Goal: Check status: Check status

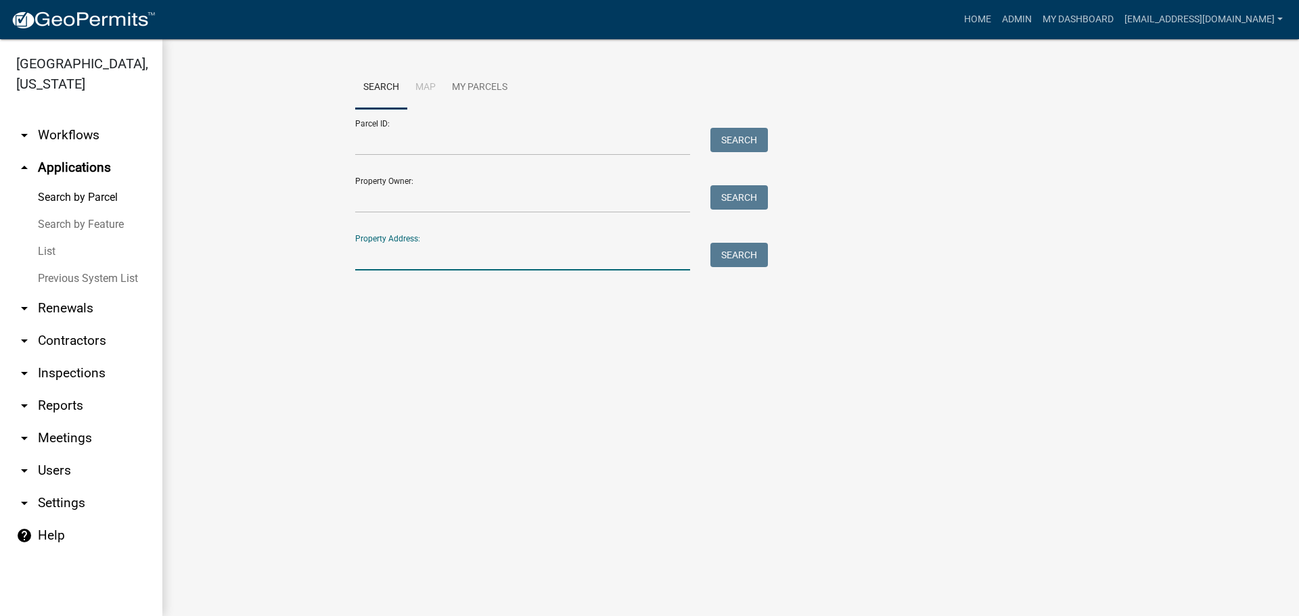
click at [469, 251] on input "Property Address:" at bounding box center [522, 257] width 335 height 28
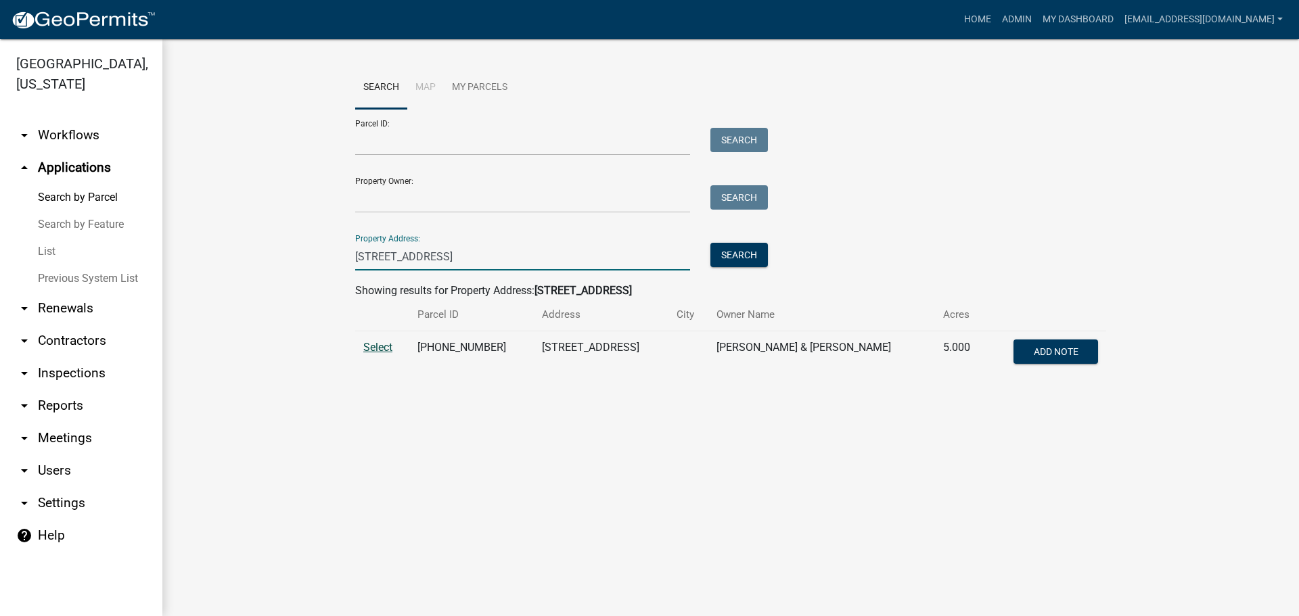
type input "[STREET_ADDRESS]"
click at [379, 350] on span "Select" at bounding box center [377, 347] width 29 height 13
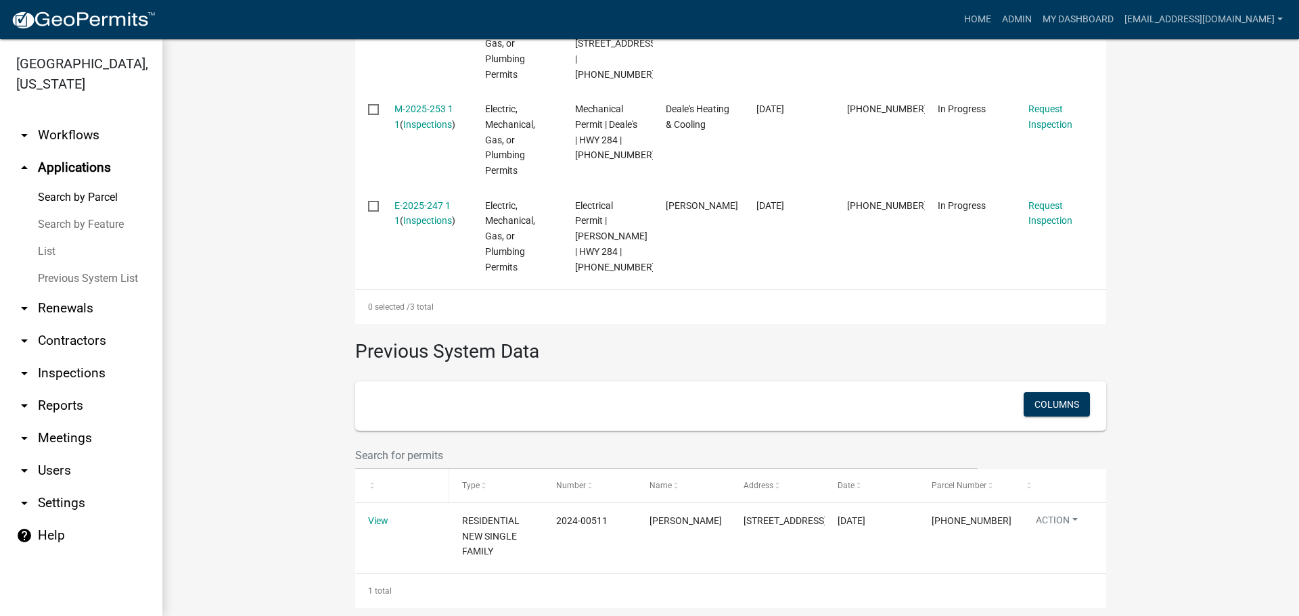
scroll to position [570, 0]
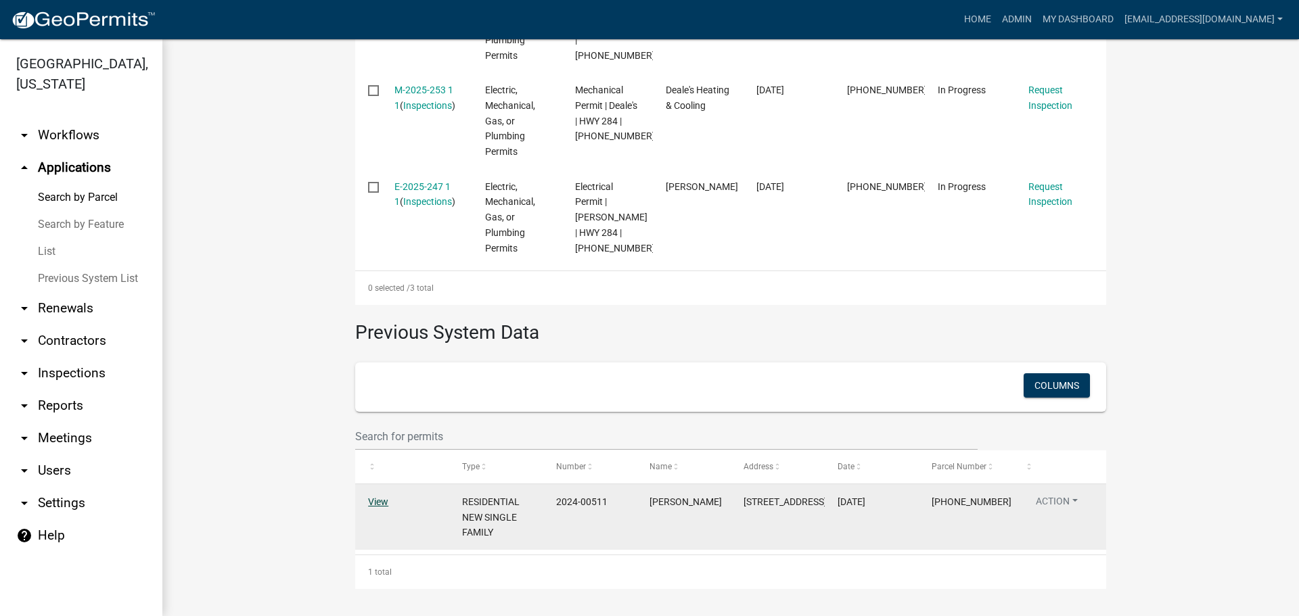
click at [376, 504] on link "View" at bounding box center [378, 501] width 20 height 11
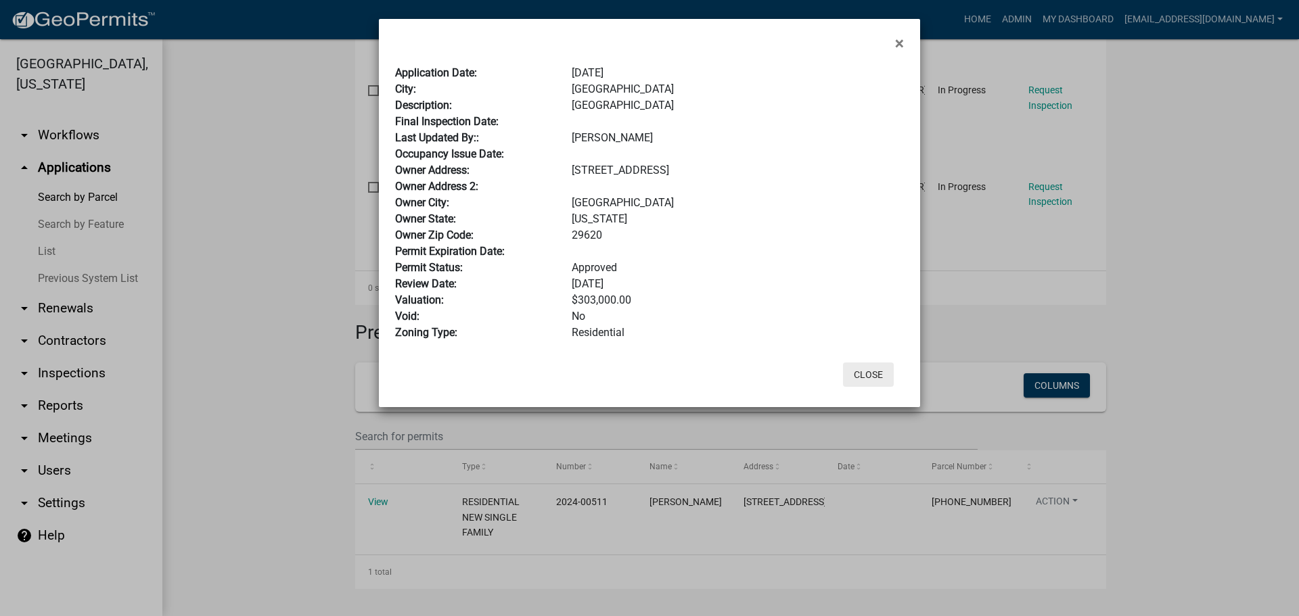
click at [875, 367] on button "Close" at bounding box center [868, 375] width 51 height 24
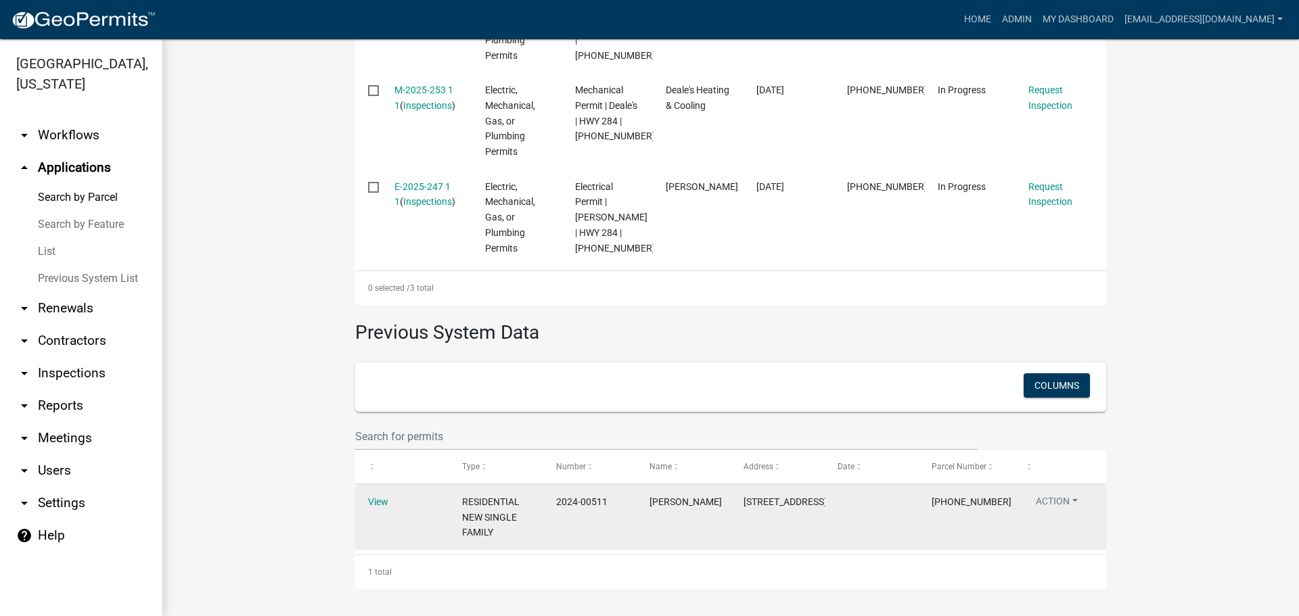
click at [471, 510] on div "RESIDENTIAL NEW SINGLE FAMILY" at bounding box center [496, 517] width 68 height 46
drag, startPoint x: 552, startPoint y: 500, endPoint x: 609, endPoint y: 502, distance: 56.8
click at [609, 502] on div "2024-00511" at bounding box center [590, 502] width 68 height 16
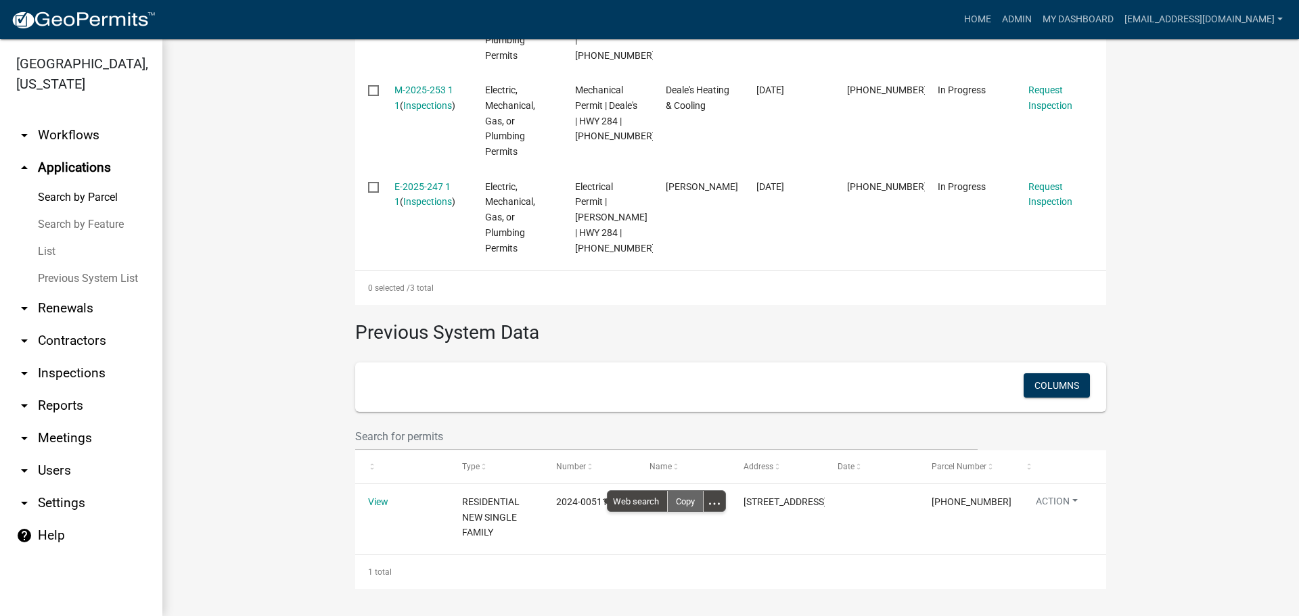
click at [688, 502] on div "Copy" at bounding box center [685, 501] width 35 height 20
click at [49, 250] on link "List" at bounding box center [81, 251] width 162 height 27
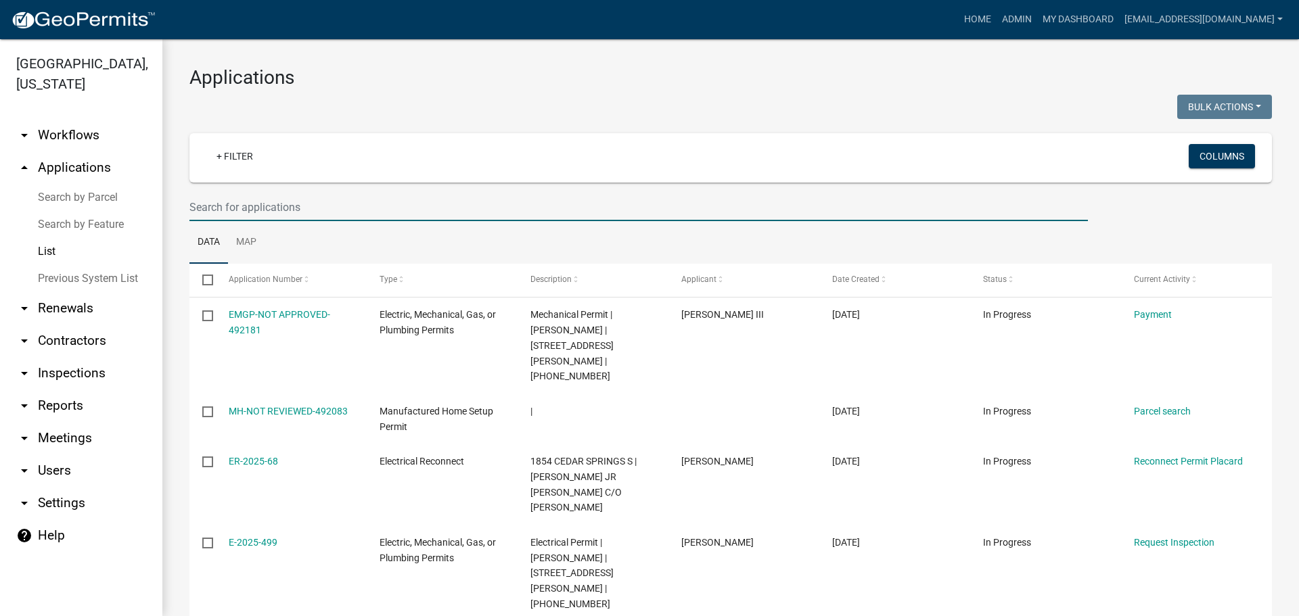
click at [326, 208] on input "text" at bounding box center [638, 207] width 898 height 28
paste input "2024-00511"
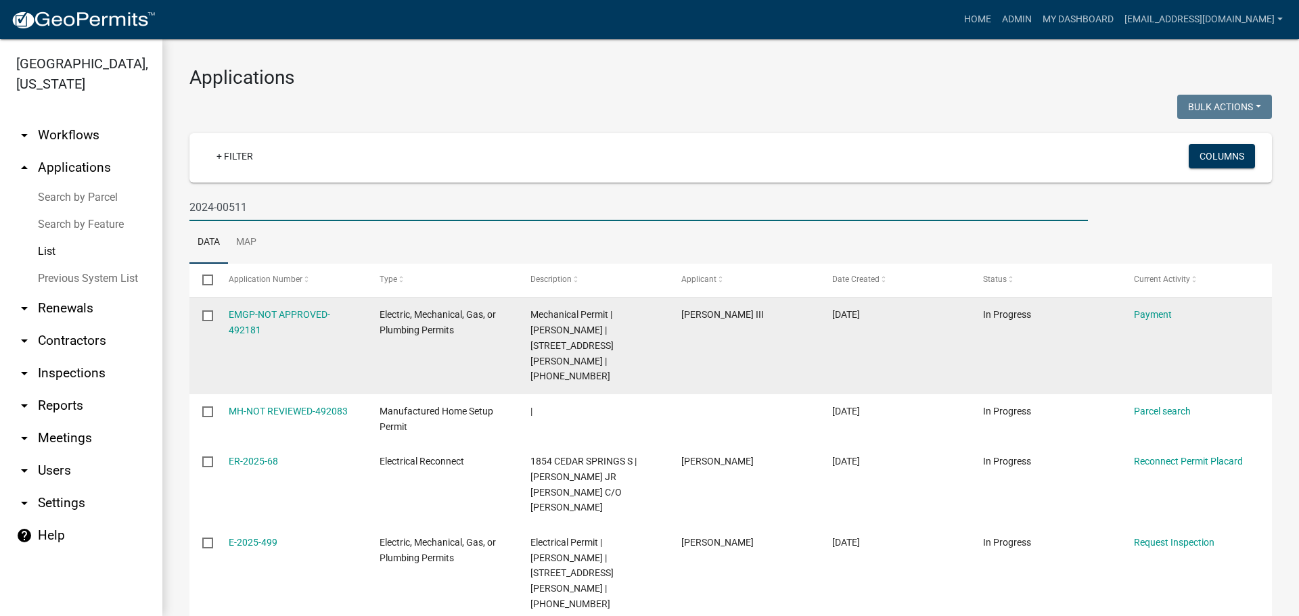
type input "2024-00511"
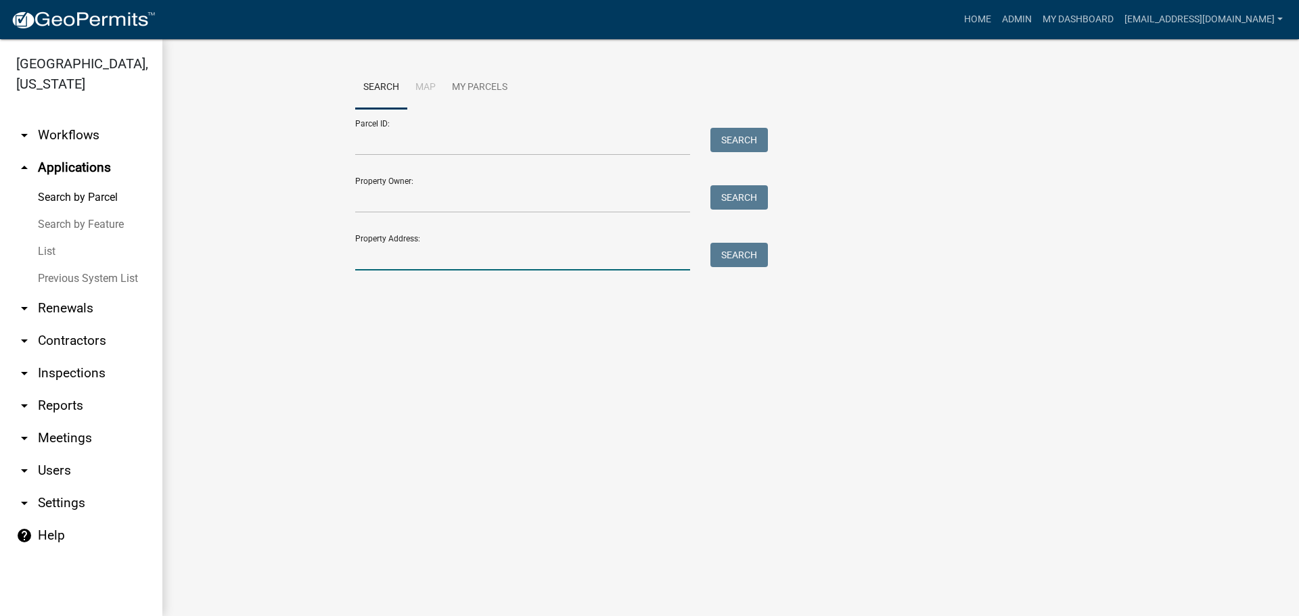
click at [409, 258] on input "Property Address:" at bounding box center [522, 257] width 335 height 28
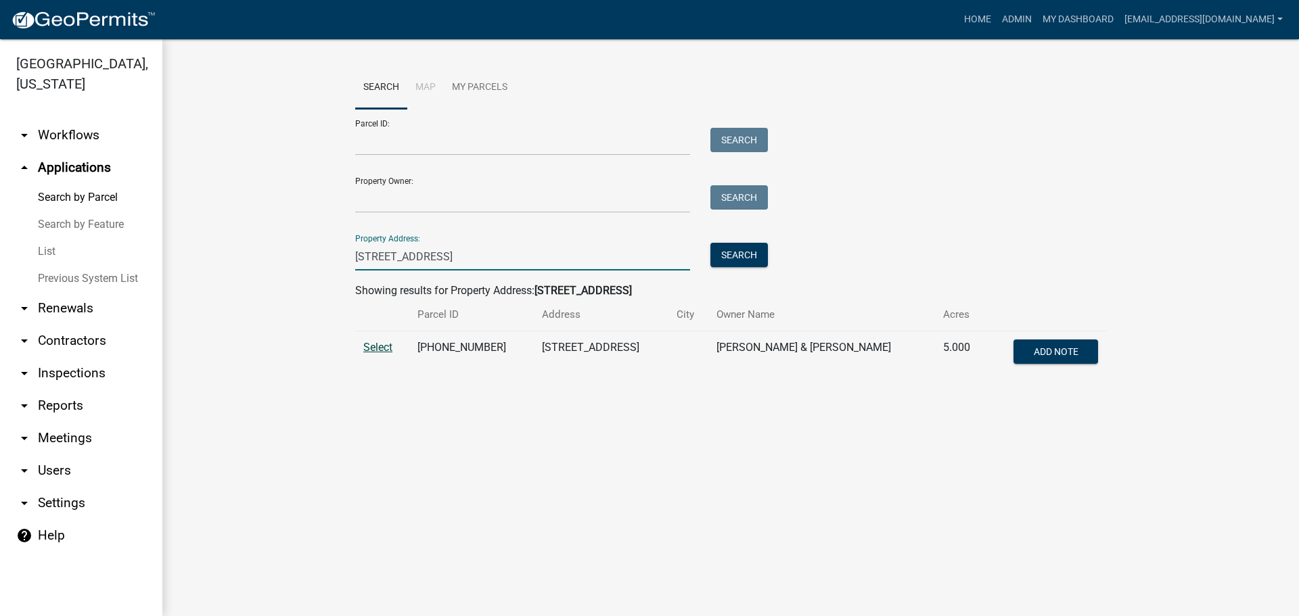
type input "[STREET_ADDRESS]"
click at [375, 350] on span "Select" at bounding box center [377, 347] width 29 height 13
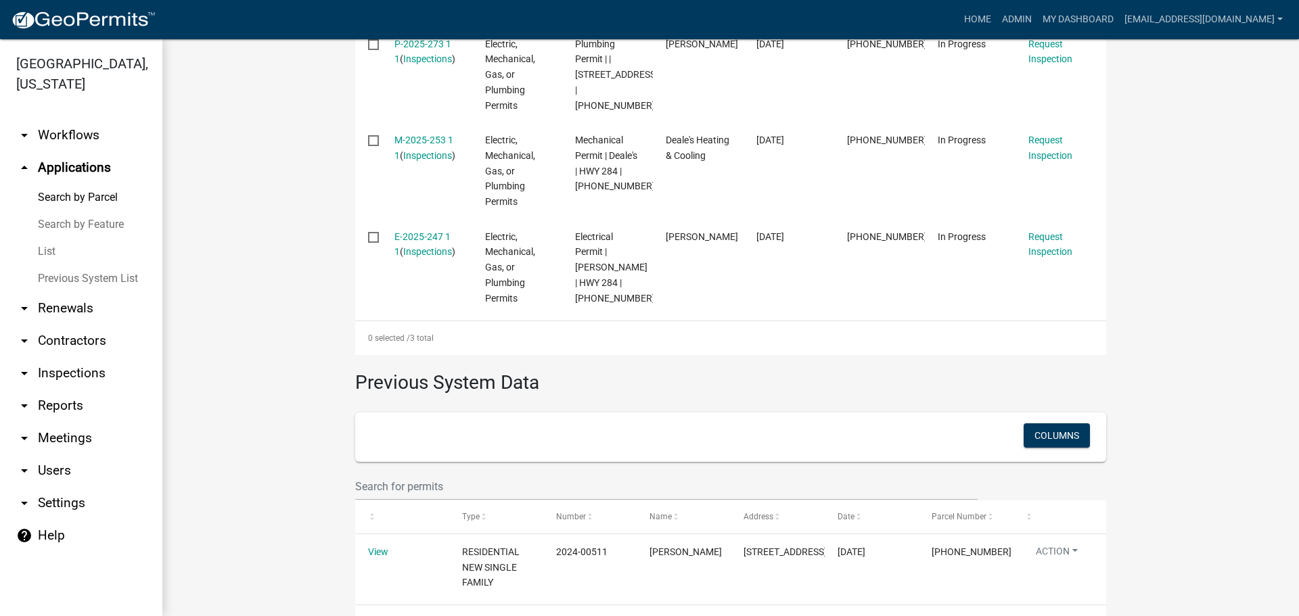
scroll to position [570, 0]
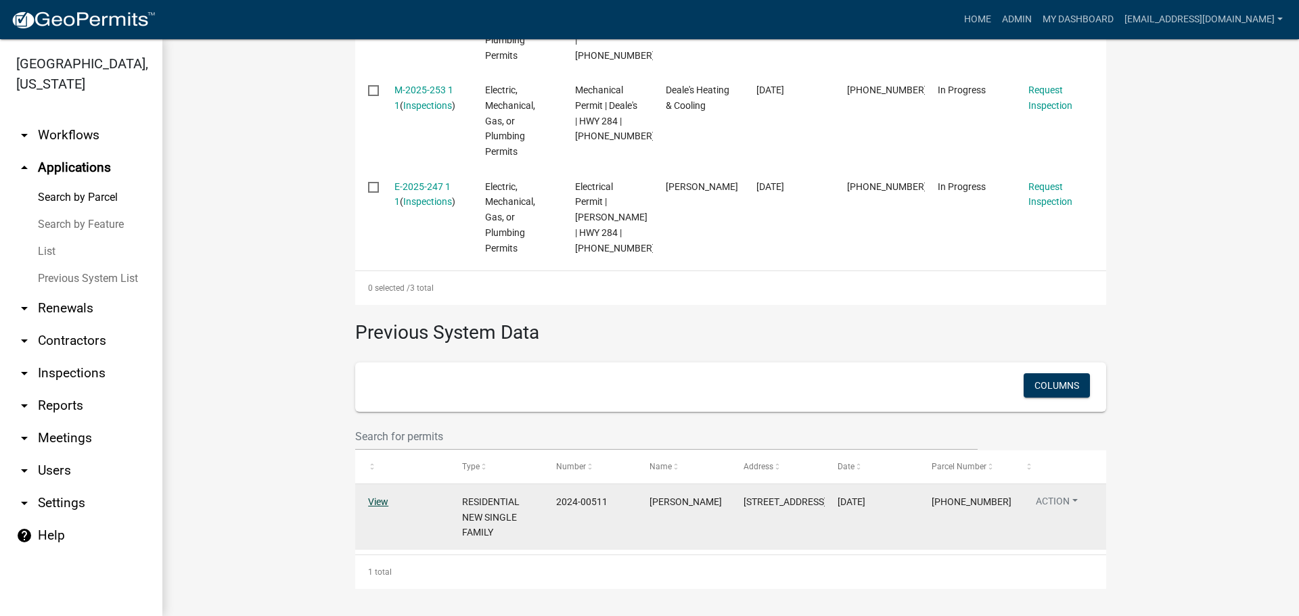
click at [377, 502] on link "View" at bounding box center [378, 501] width 20 height 11
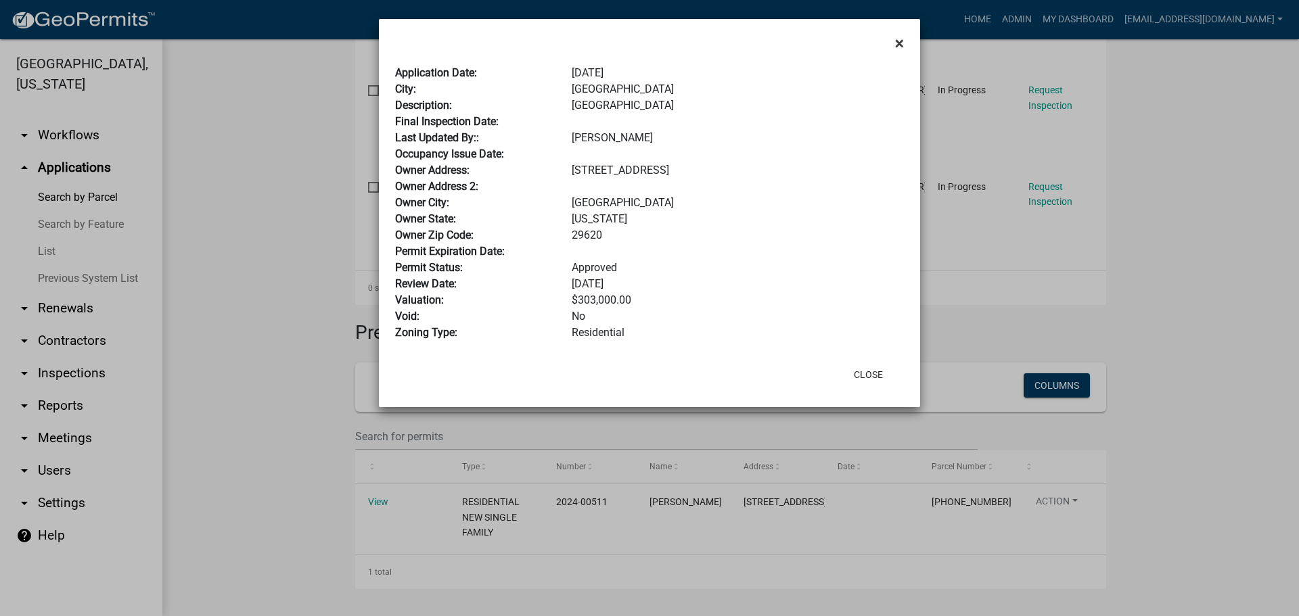
click at [904, 39] on button "×" at bounding box center [899, 43] width 30 height 38
